Goal: Transaction & Acquisition: Purchase product/service

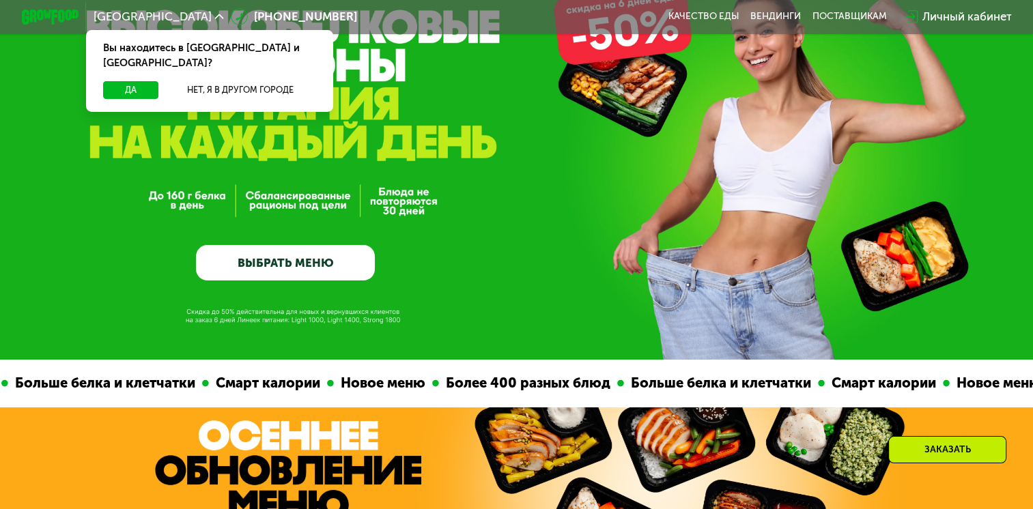
scroll to position [356, 0]
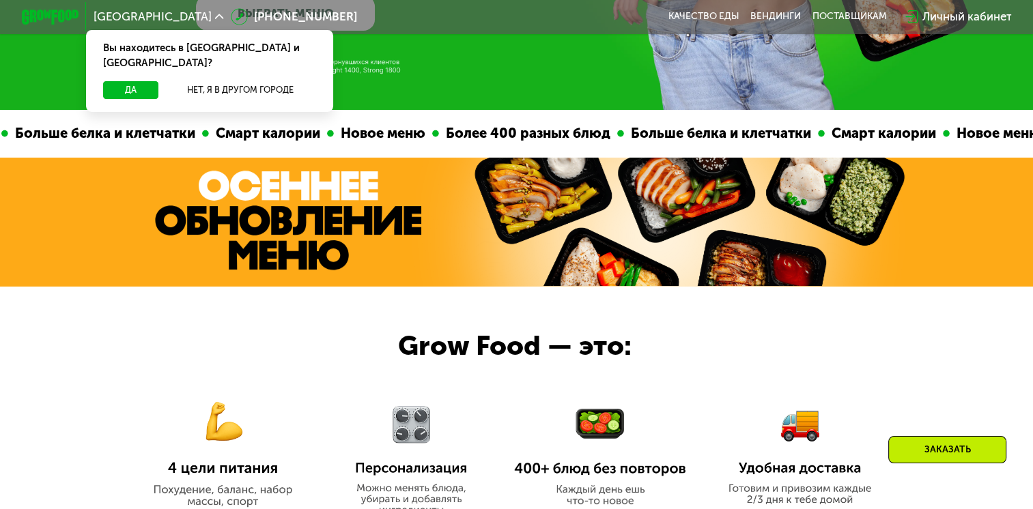
click at [629, 142] on div "Смарт калории Новое меню Более 400 разных блюд Больше белка и клетчатки" at bounding box center [515, 134] width 616 height 48
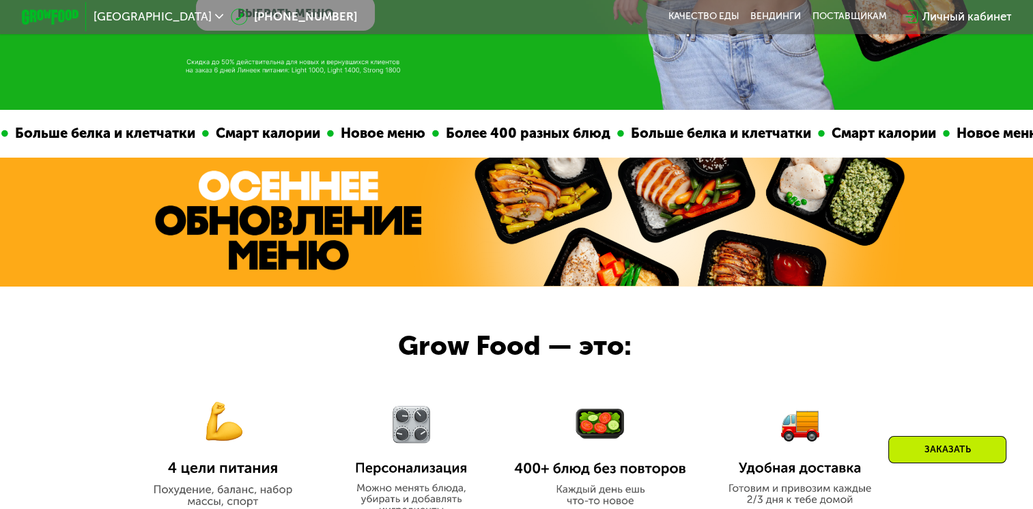
click at [820, 141] on div "Смарт калории" at bounding box center [879, 133] width 118 height 21
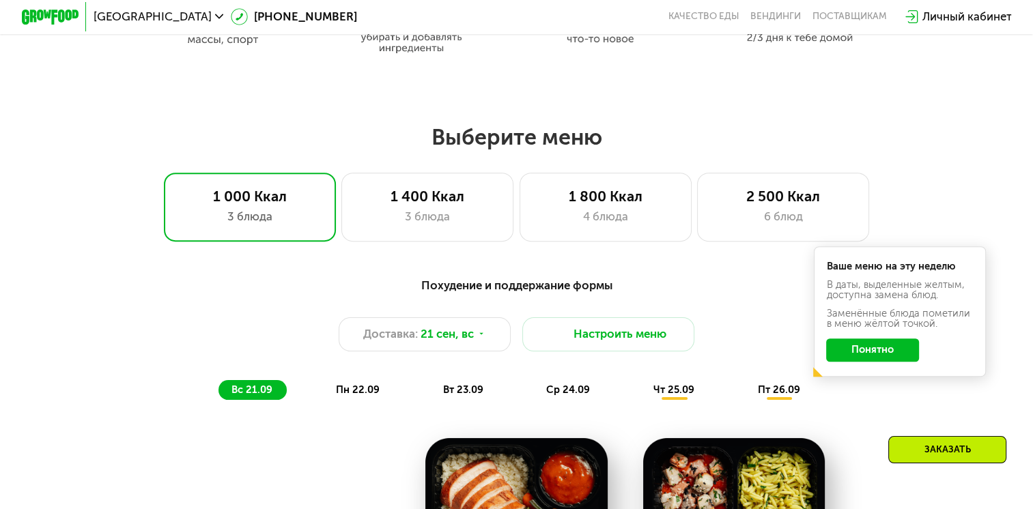
scroll to position [818, 0]
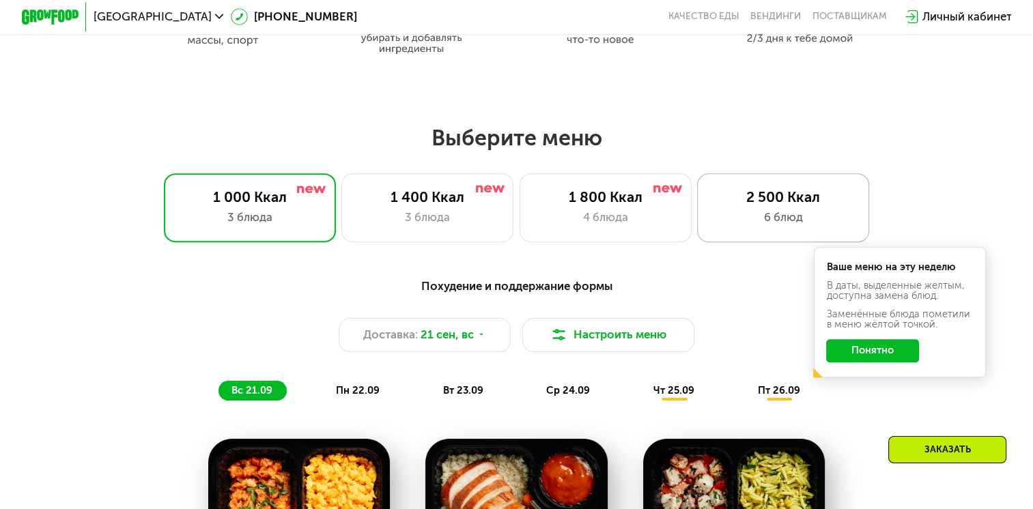
click at [751, 188] on div "2 500 Ккал 6 блюд" at bounding box center [783, 207] width 172 height 69
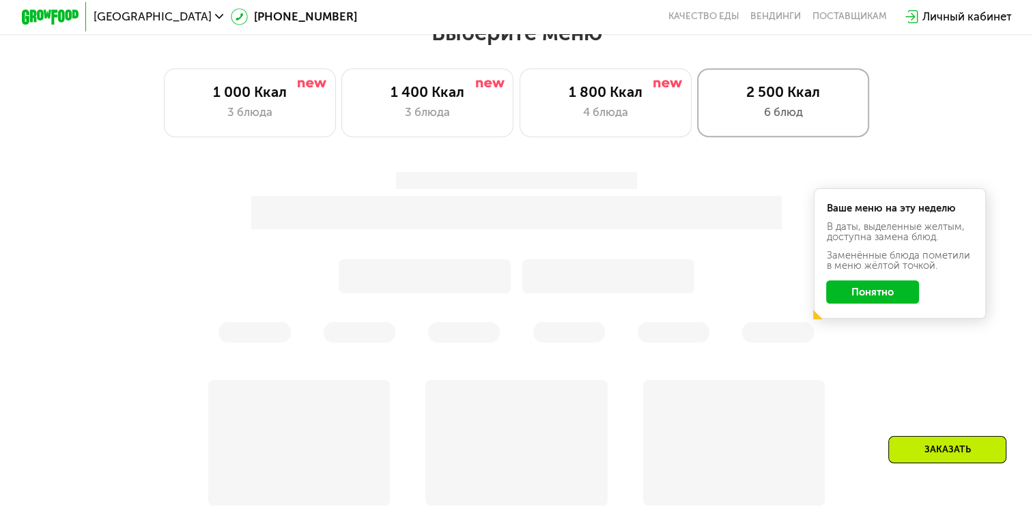
scroll to position [925, 0]
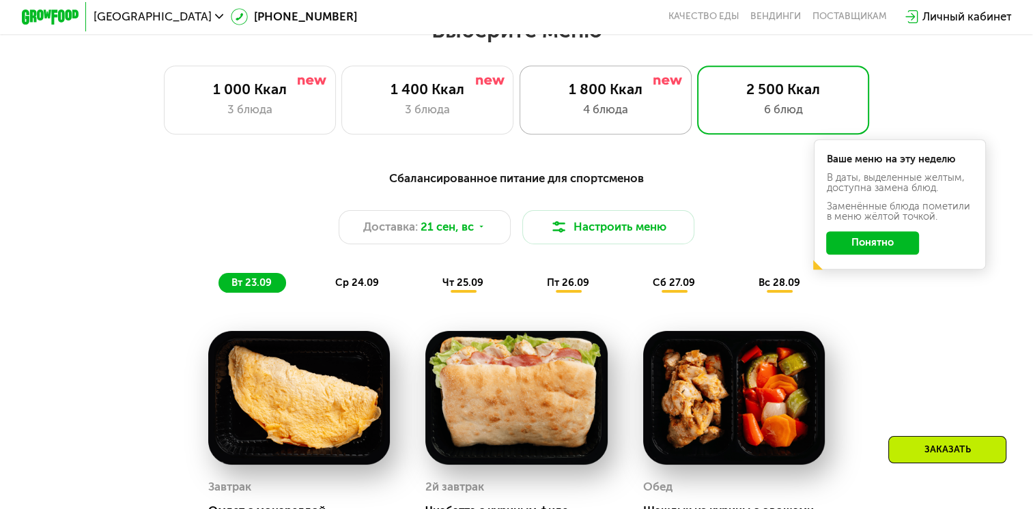
click at [634, 91] on div "1 800 Ккал" at bounding box center [605, 89] width 142 height 17
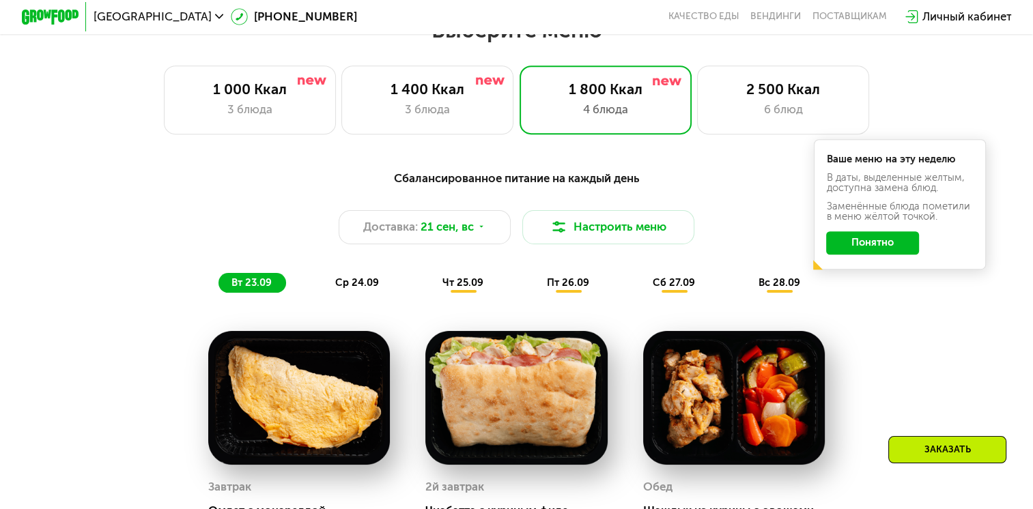
click at [854, 302] on div "Сбалансированное питание на каждый день Доставка: [DATE] Настроить меню вт 23.0…" at bounding box center [516, 230] width 866 height 141
click at [875, 251] on button "Понятно" at bounding box center [872, 242] width 93 height 23
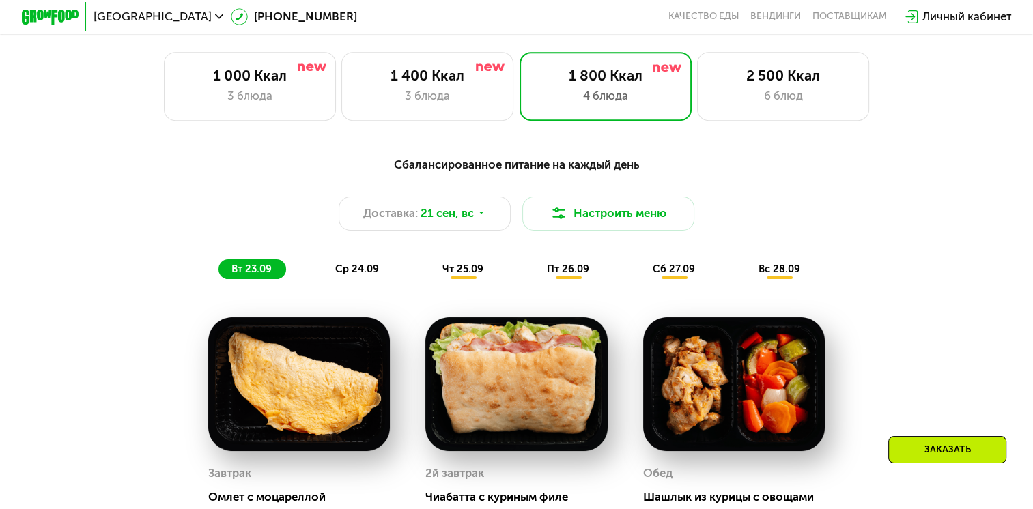
scroll to position [939, 0]
click at [429, 81] on div "1 400 Ккал" at bounding box center [427, 75] width 142 height 17
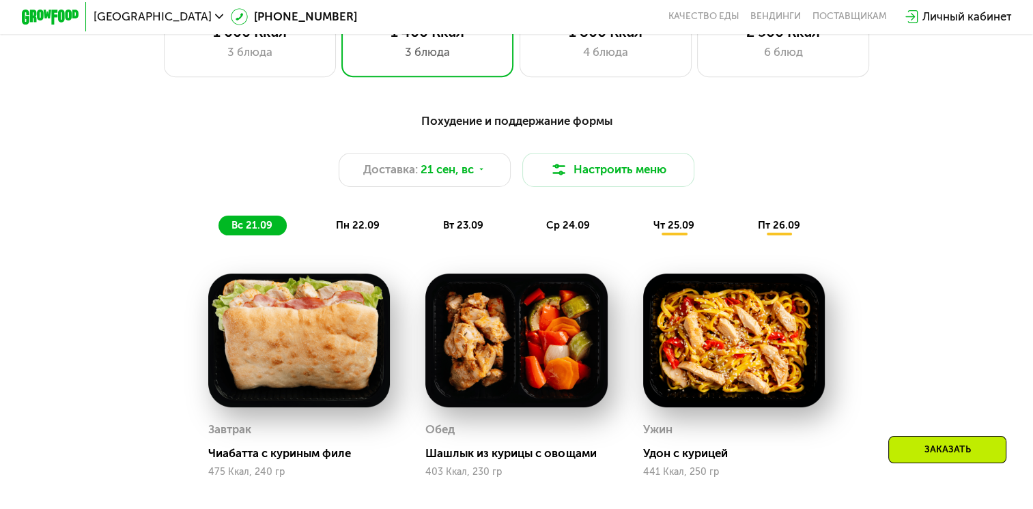
scroll to position [891, 0]
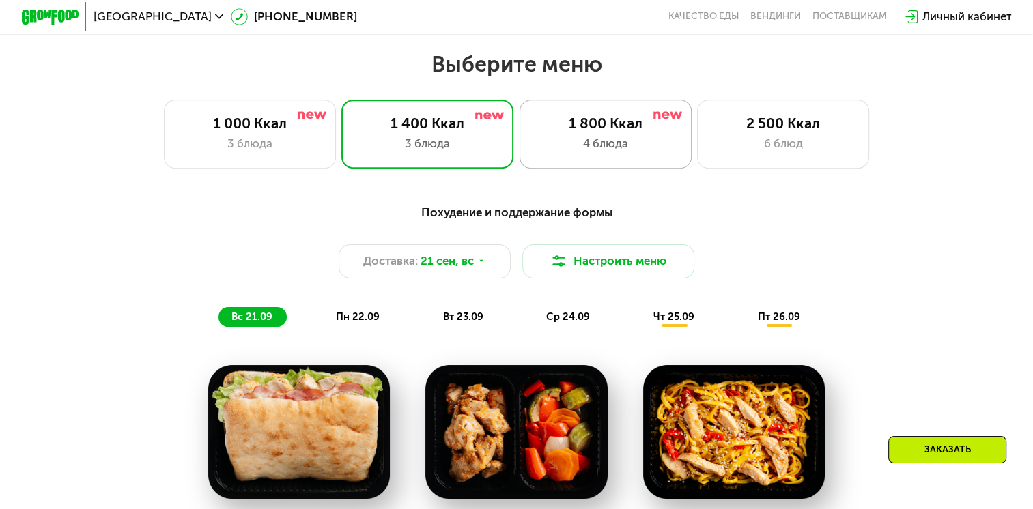
click at [579, 141] on div "4 блюда" at bounding box center [605, 143] width 142 height 17
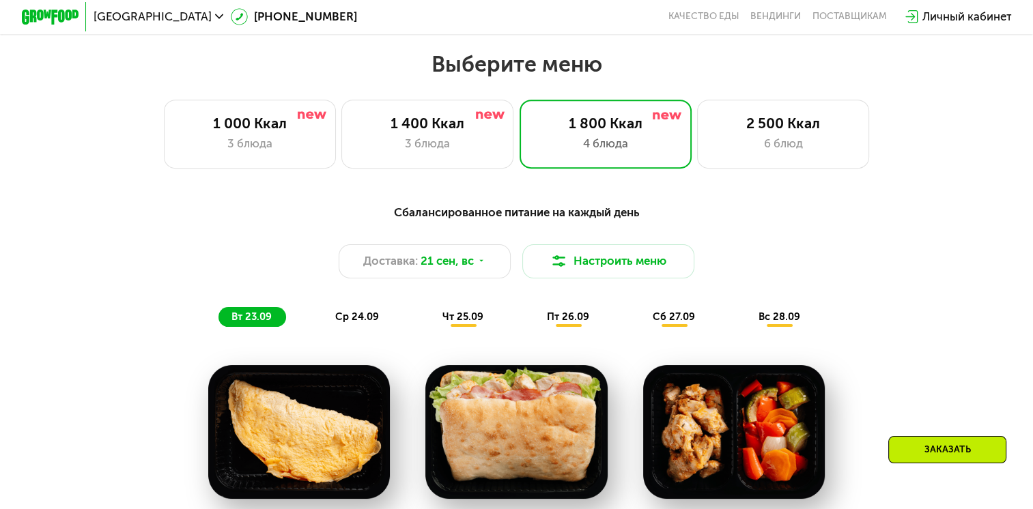
click at [351, 315] on div "ср 24.09" at bounding box center [357, 317] width 71 height 20
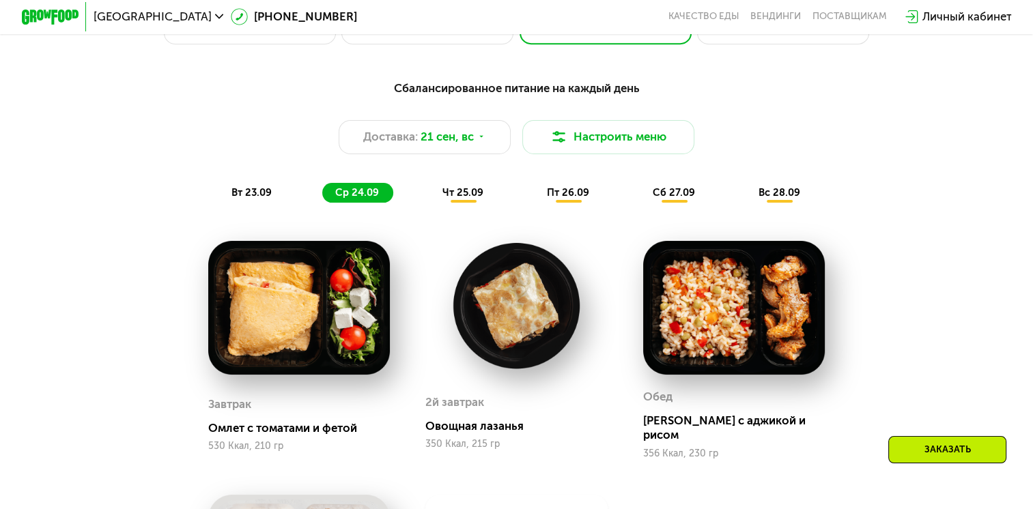
scroll to position [1077, 0]
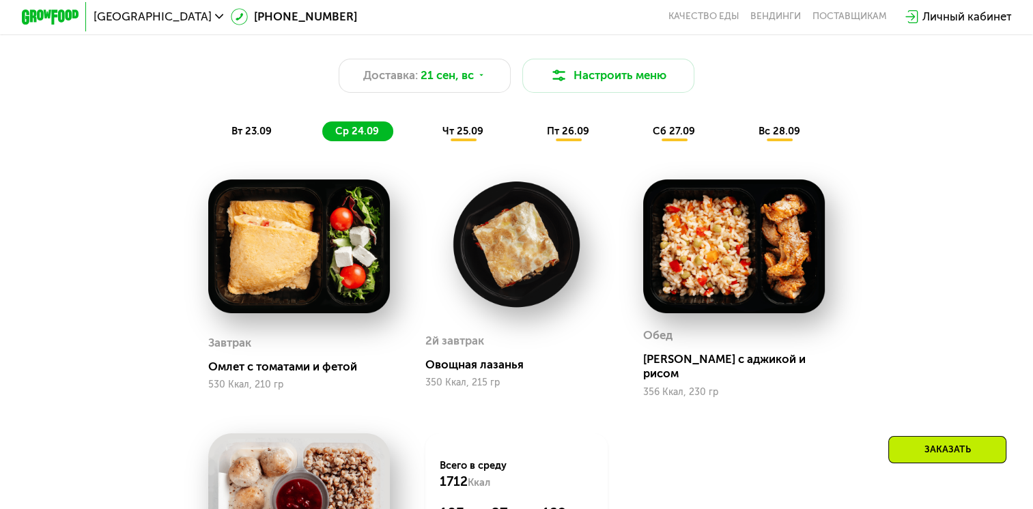
click at [476, 137] on span "чт 25.09" at bounding box center [462, 131] width 41 height 12
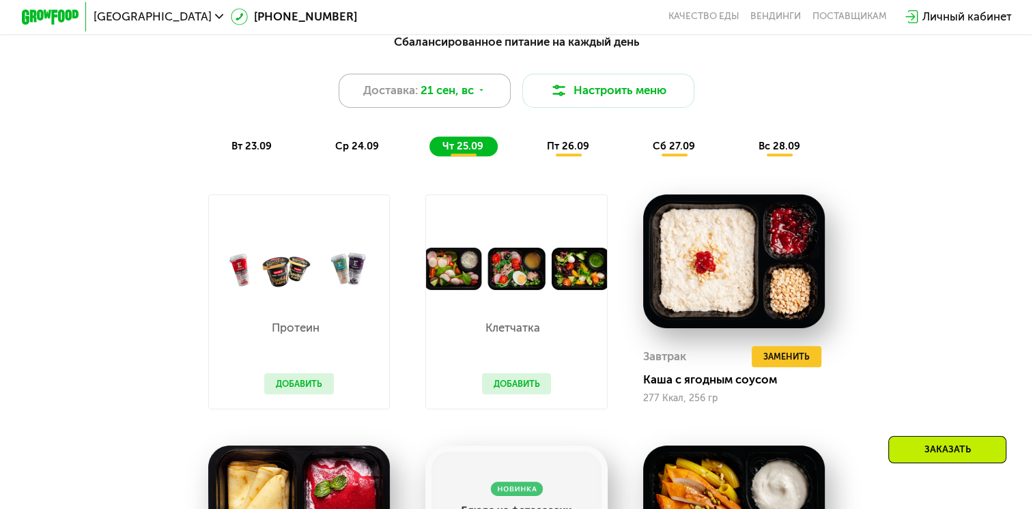
scroll to position [1054, 0]
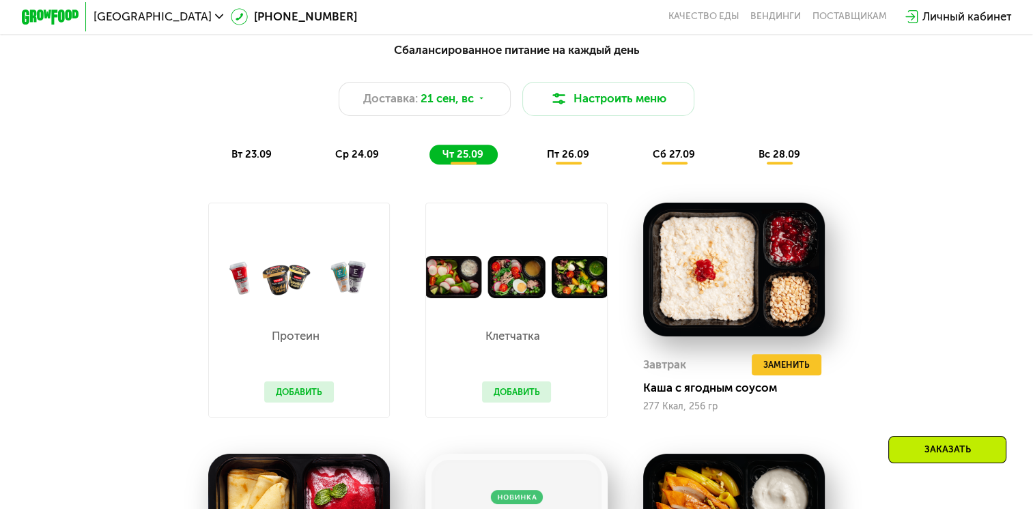
click at [568, 160] on span "пт 26.09" at bounding box center [568, 154] width 42 height 12
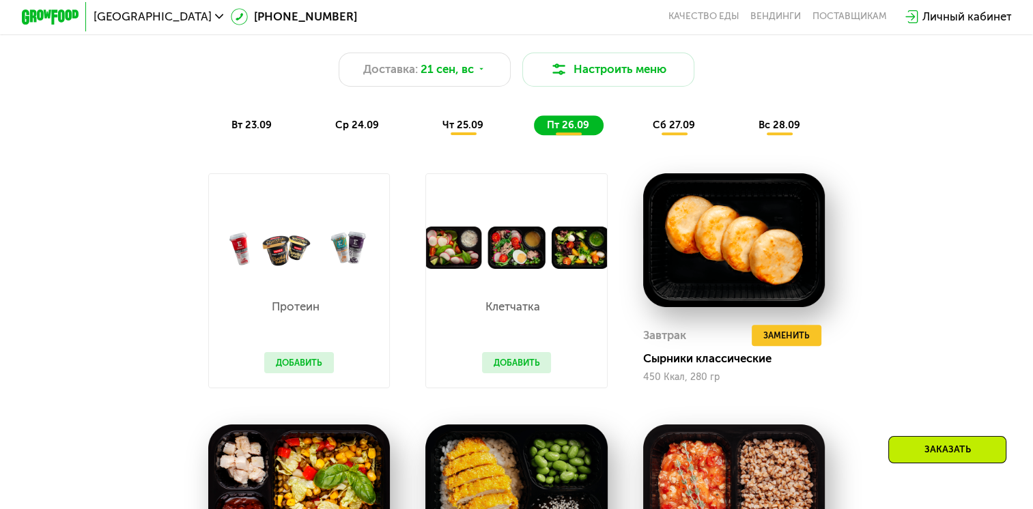
scroll to position [1043, 0]
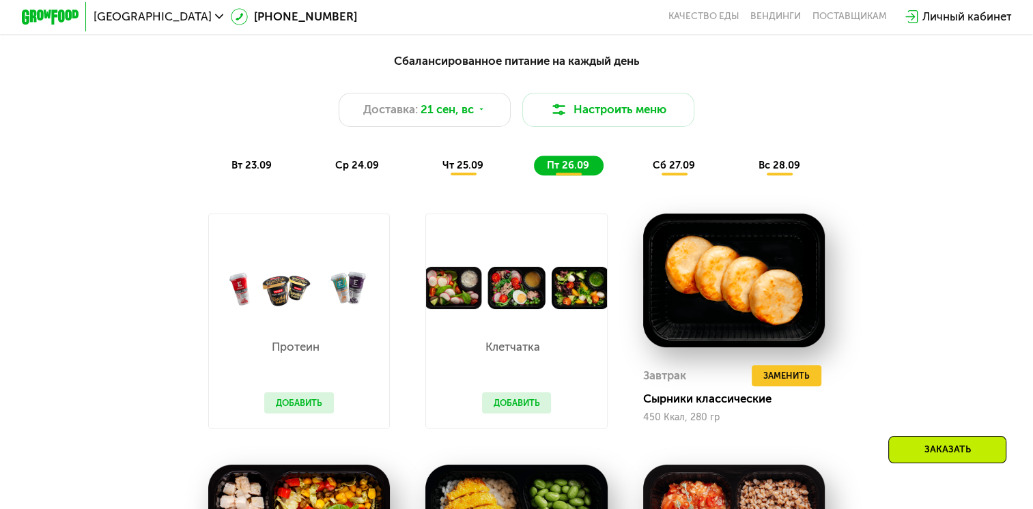
click at [665, 171] on span "сб 27.09" at bounding box center [673, 165] width 42 height 12
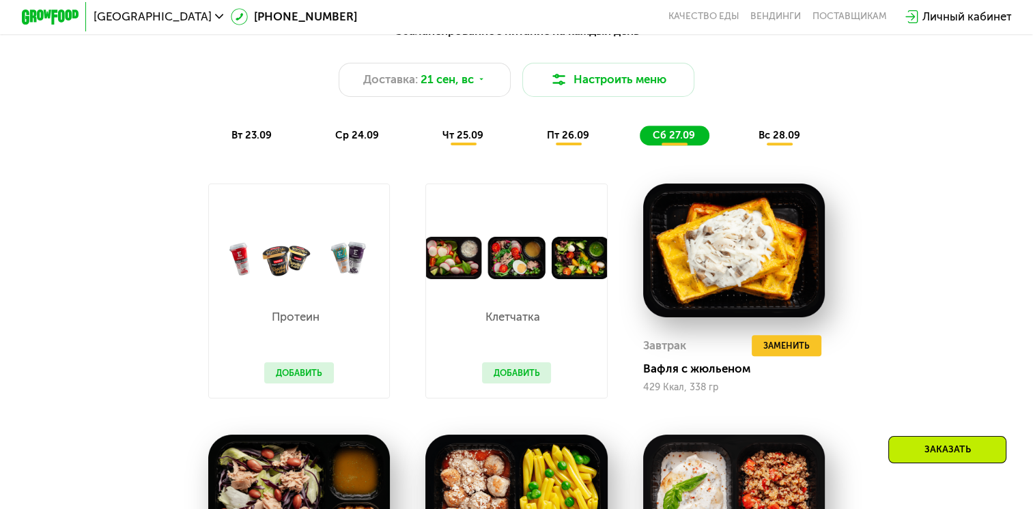
scroll to position [1061, 0]
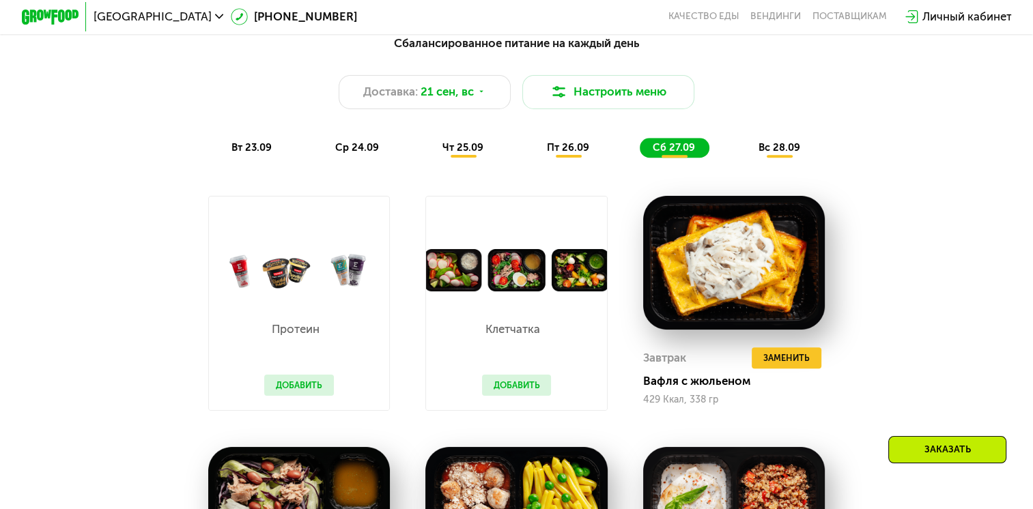
click at [797, 154] on span "вс 28.09" at bounding box center [779, 147] width 42 height 12
